Goal: Find specific page/section: Find specific page/section

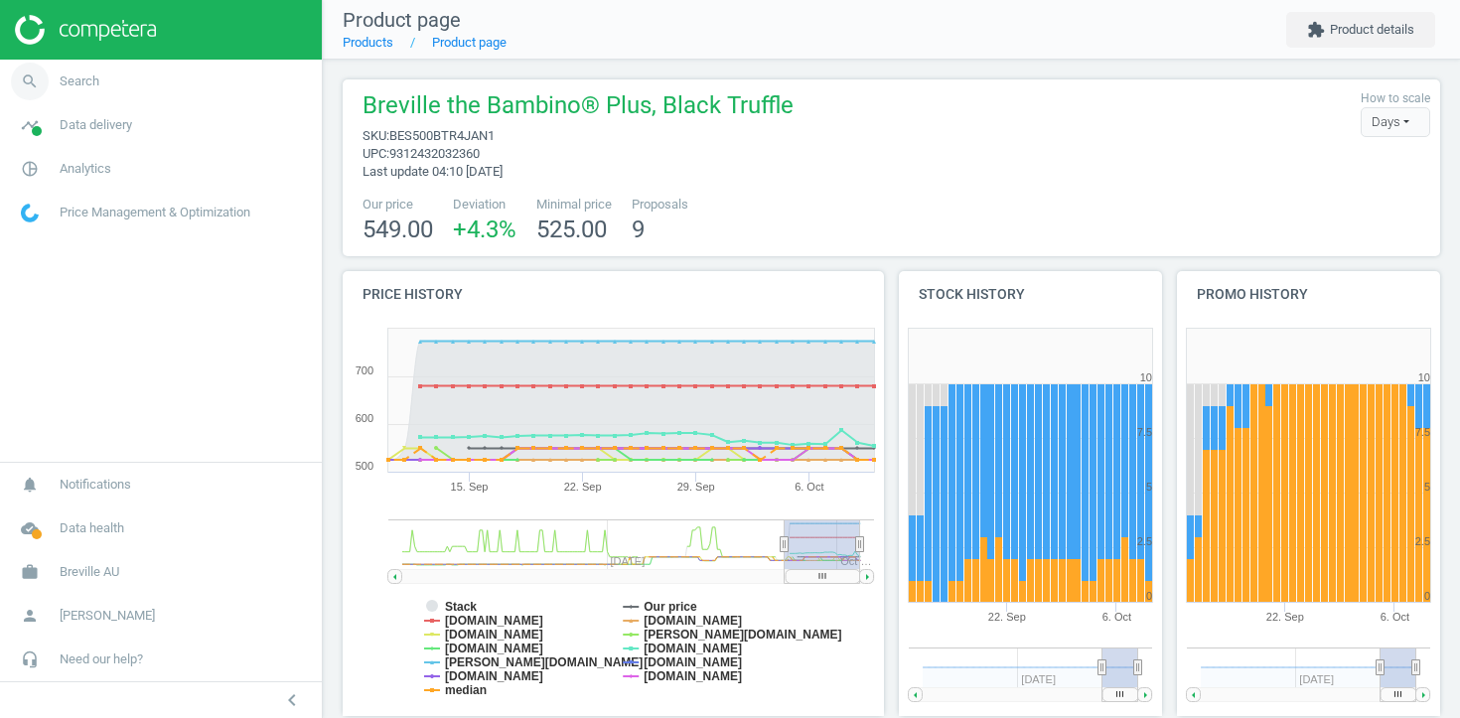
click at [156, 81] on link "search Search" at bounding box center [161, 82] width 322 height 44
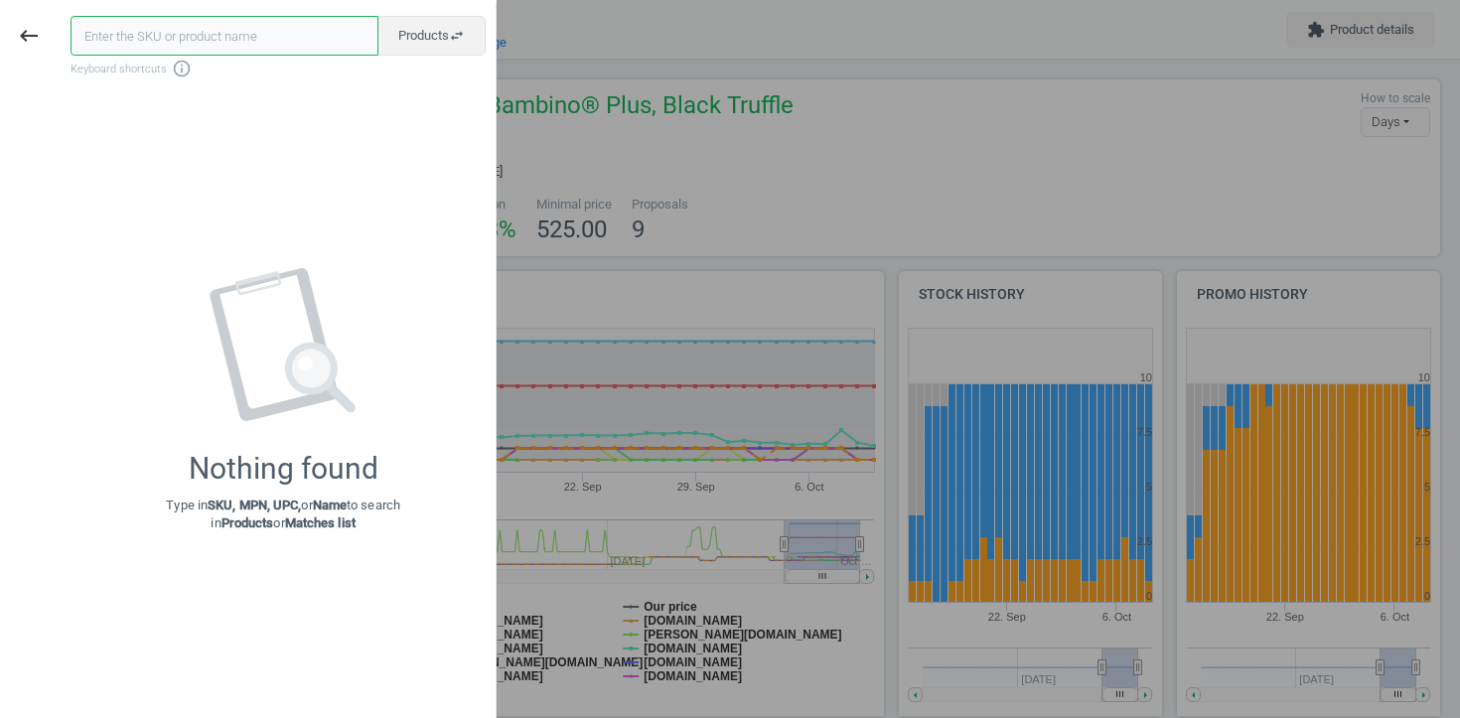
paste input "80011021-0018583"
type input "80011021-0018583"
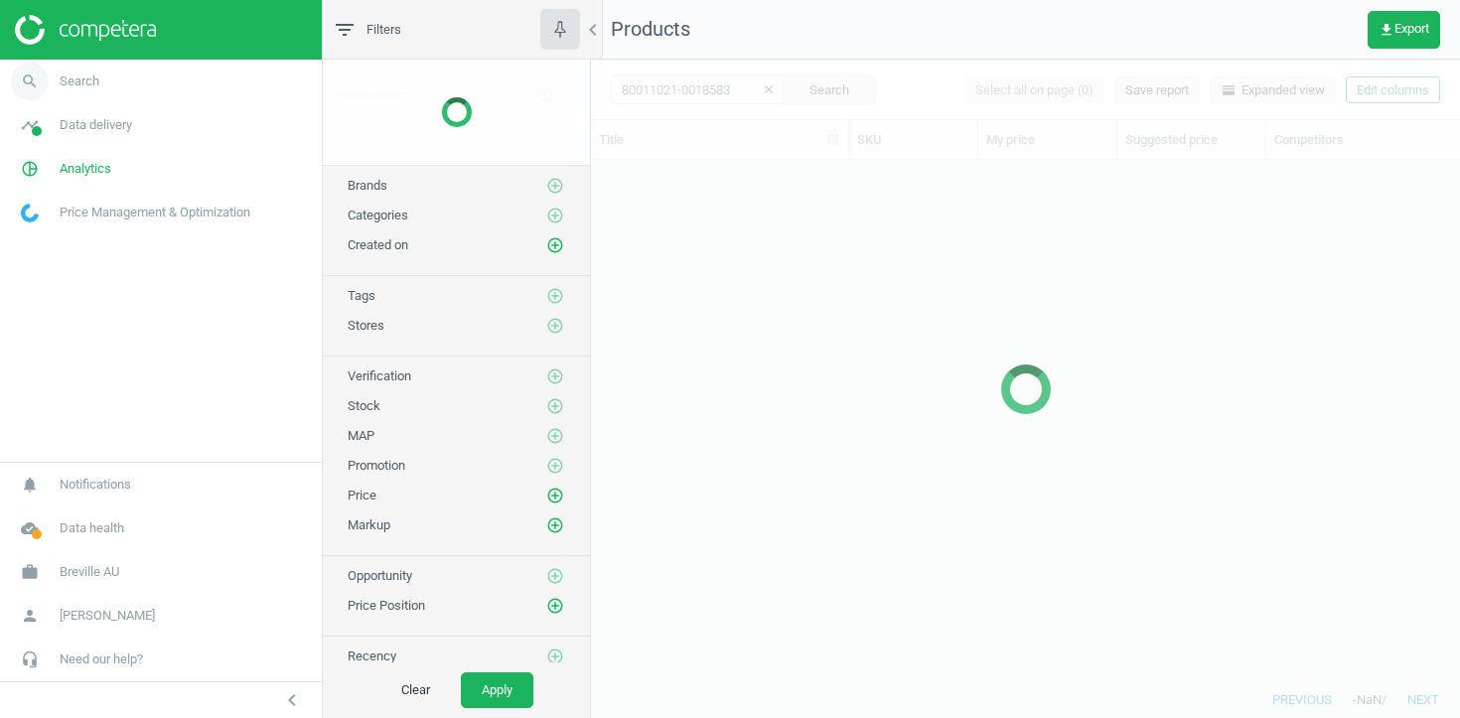
scroll to position [520, 869]
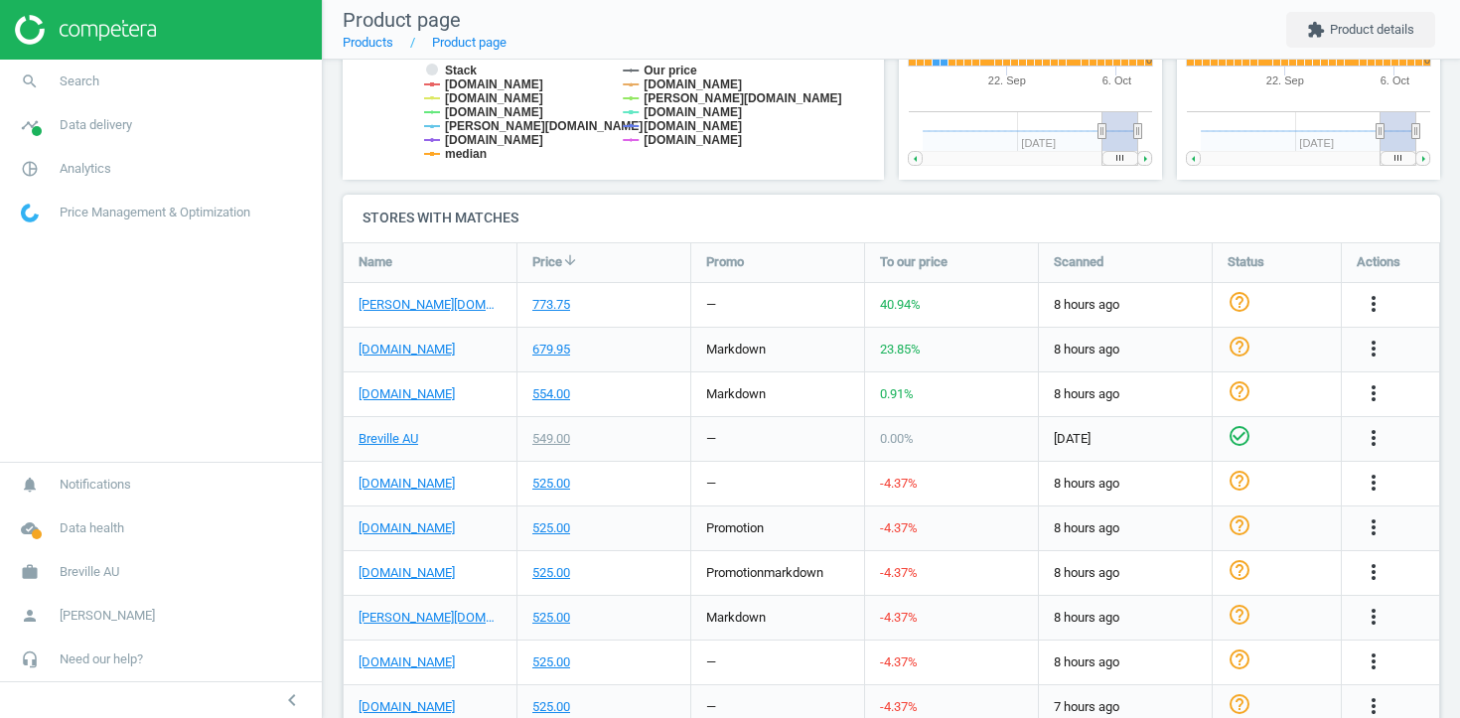
scroll to position [538, 0]
click at [409, 581] on div "[DOMAIN_NAME]" at bounding box center [430, 571] width 173 height 44
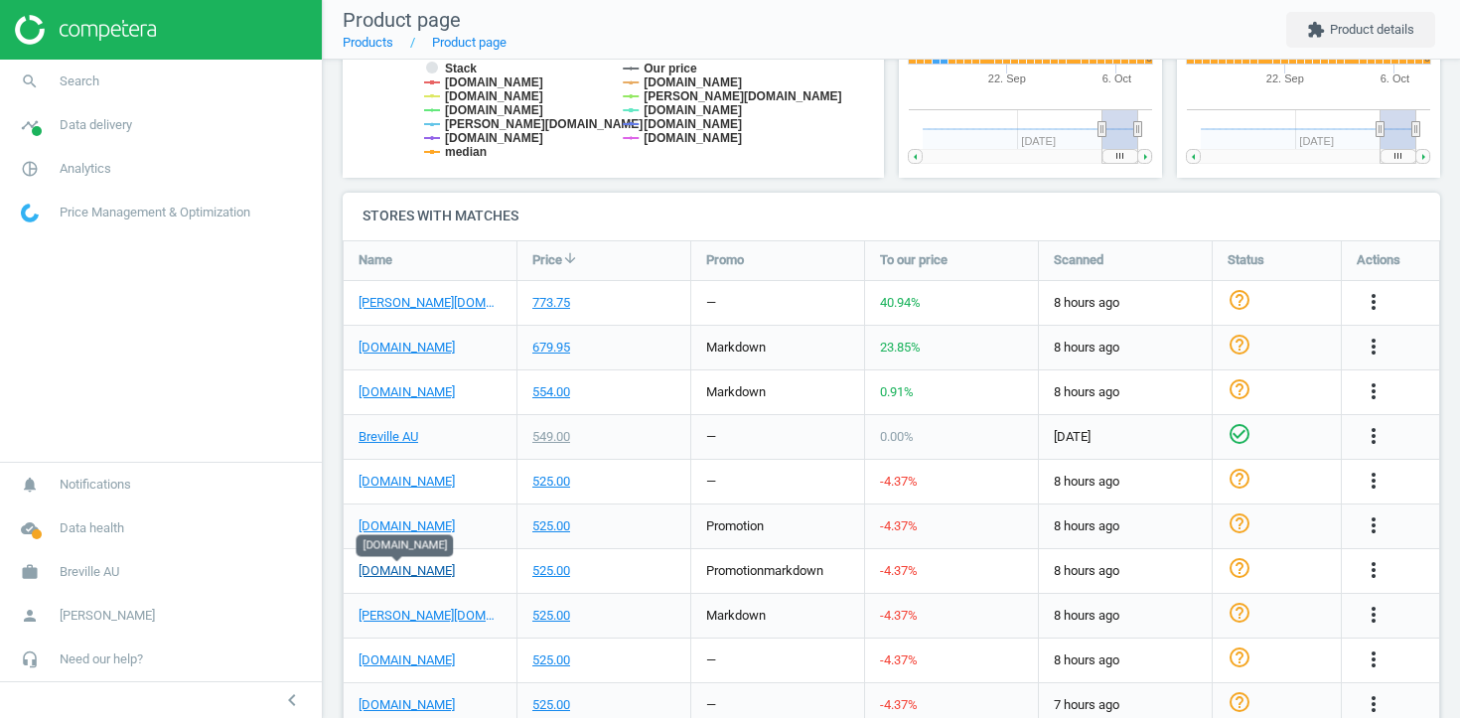
click at [409, 563] on link "[DOMAIN_NAME]" at bounding box center [407, 571] width 96 height 18
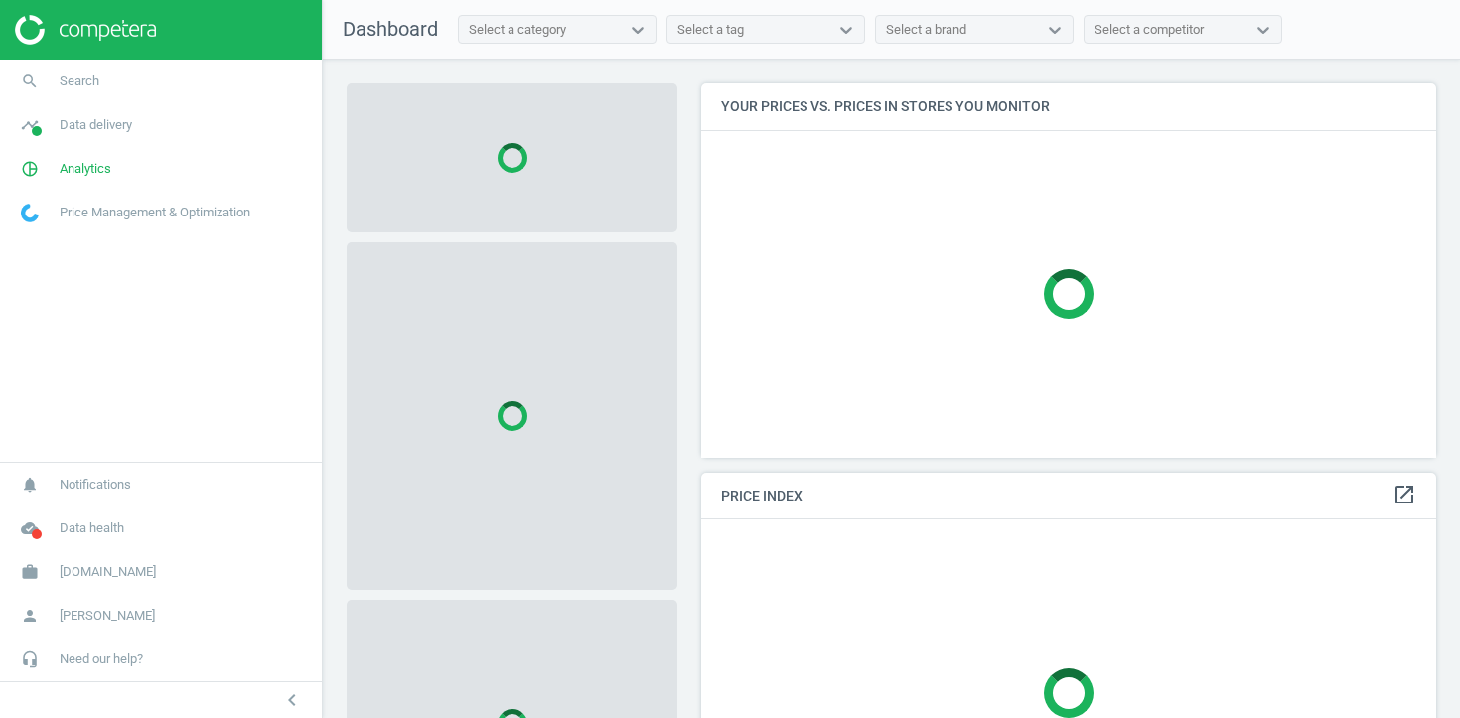
scroll to position [375, 736]
click at [180, 74] on link "search Search" at bounding box center [161, 82] width 322 height 44
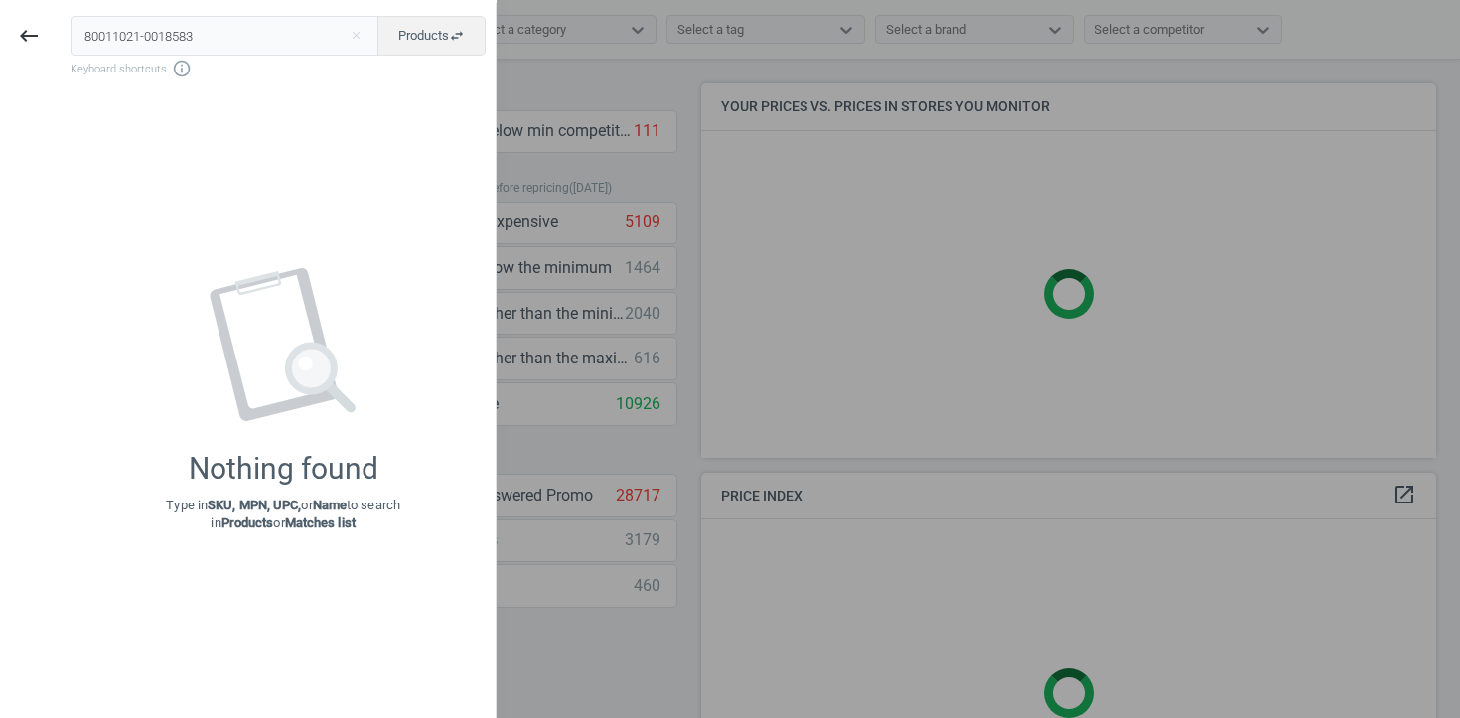
type input "80011021-0018583"
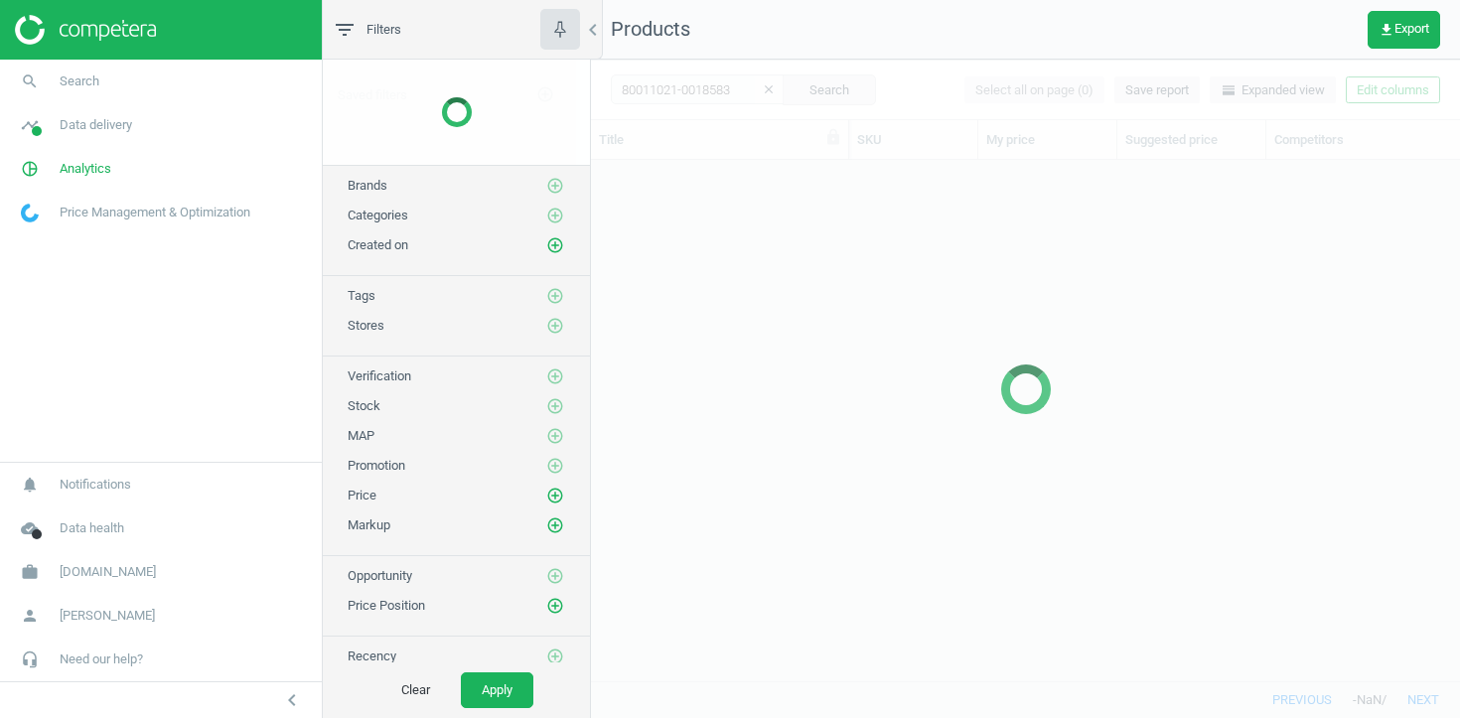
scroll to position [520, 869]
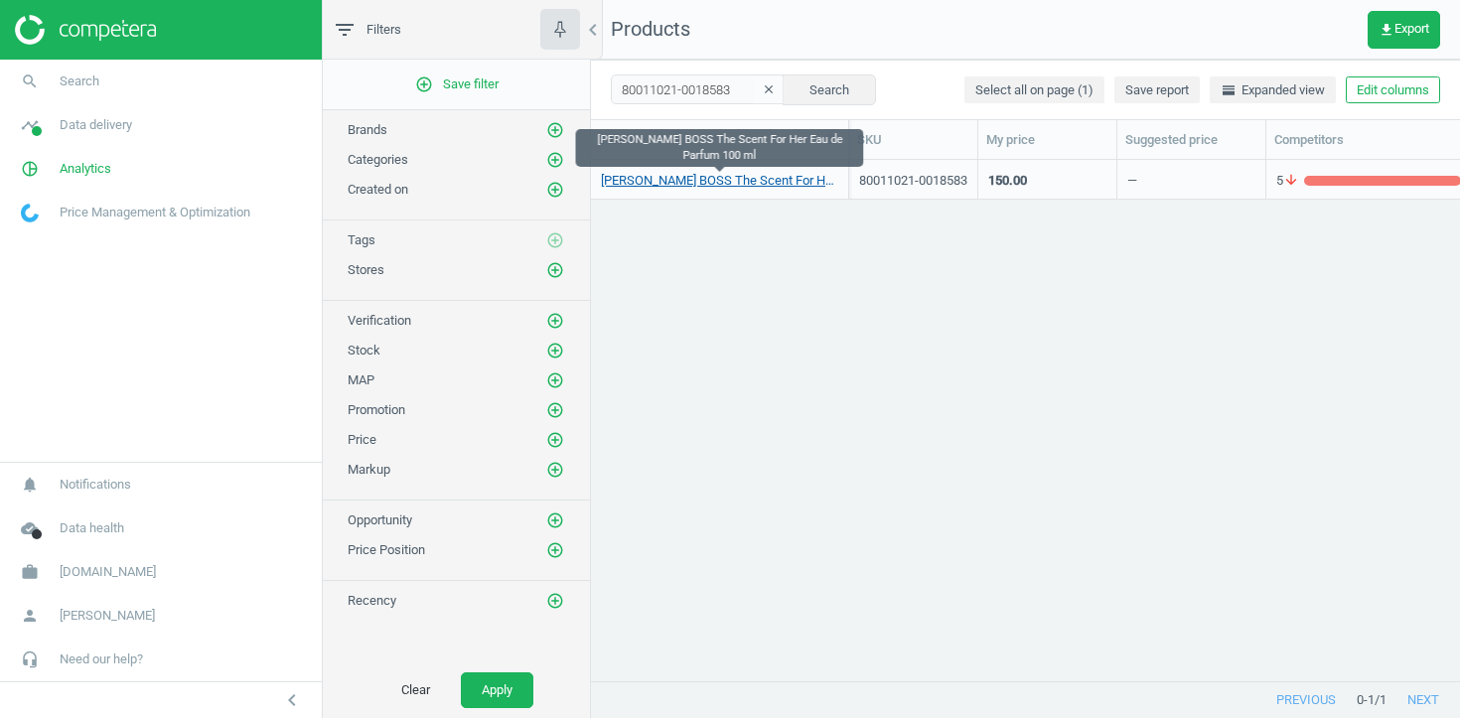
click at [717, 186] on link "HUGO BOSS BOSS The Scent For Her Eau de Parfum 100 ml" at bounding box center [719, 181] width 237 height 18
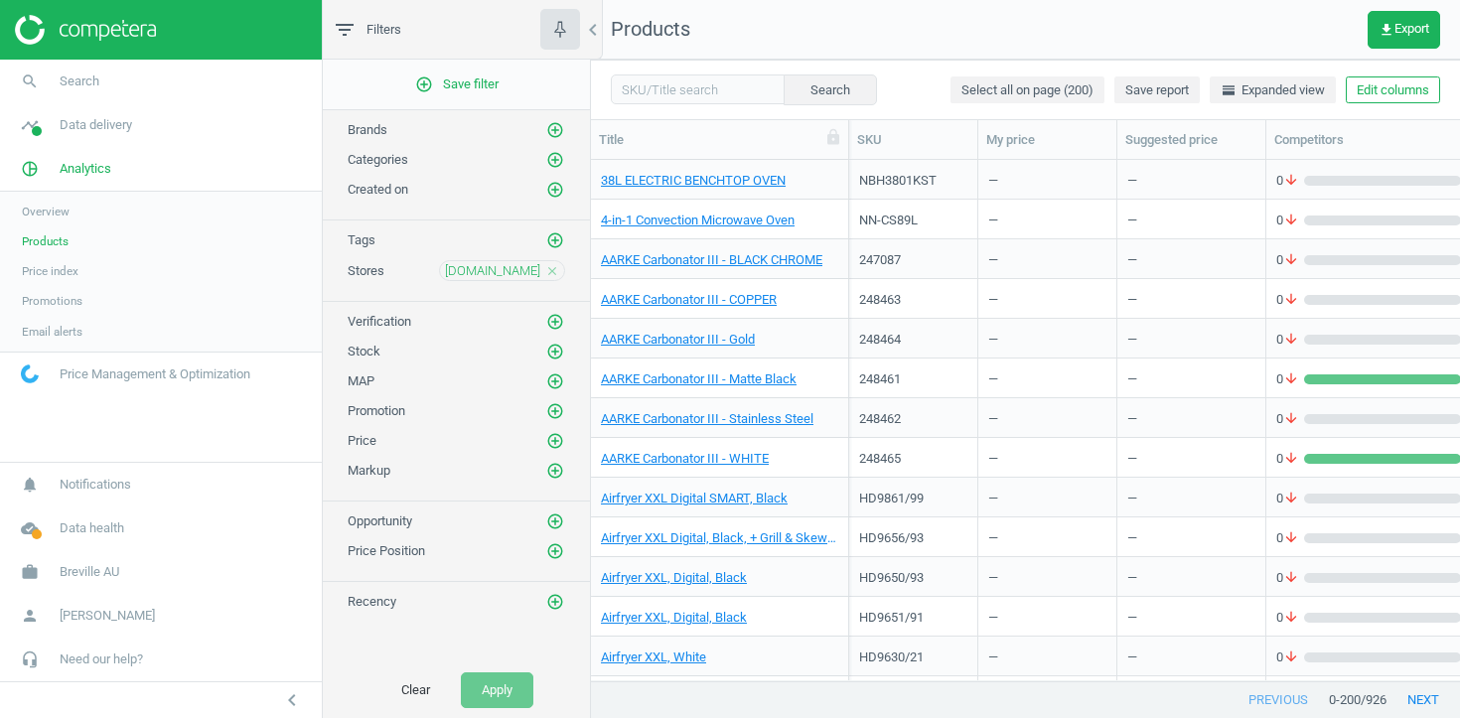
scroll to position [520, 869]
